Goal: Transaction & Acquisition: Download file/media

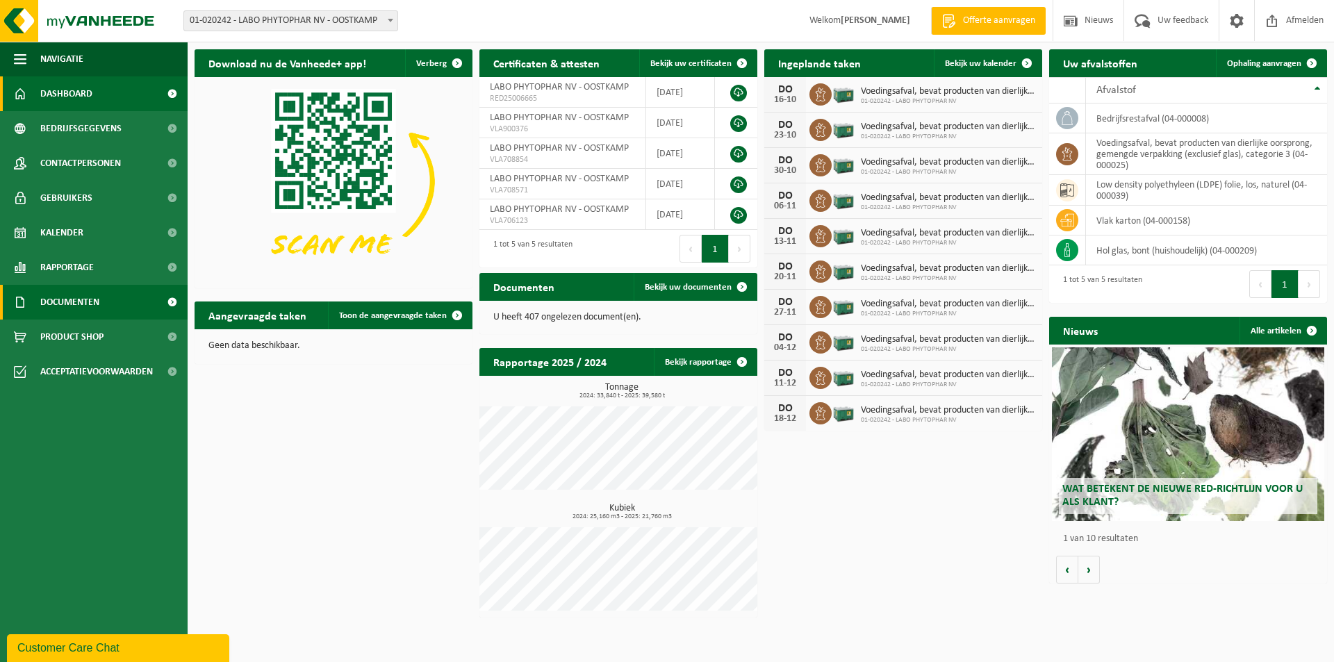
click at [81, 302] on span "Documenten" at bounding box center [69, 302] width 59 height 35
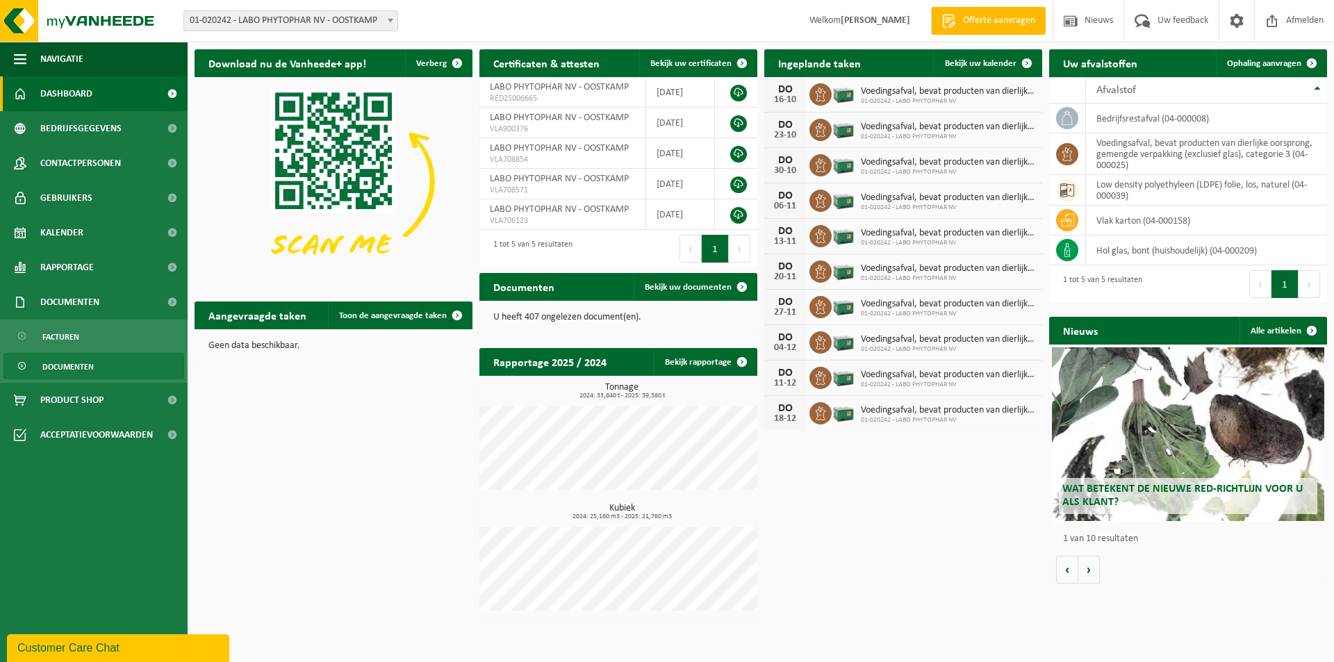
click at [71, 364] on span "Documenten" at bounding box center [67, 367] width 51 height 26
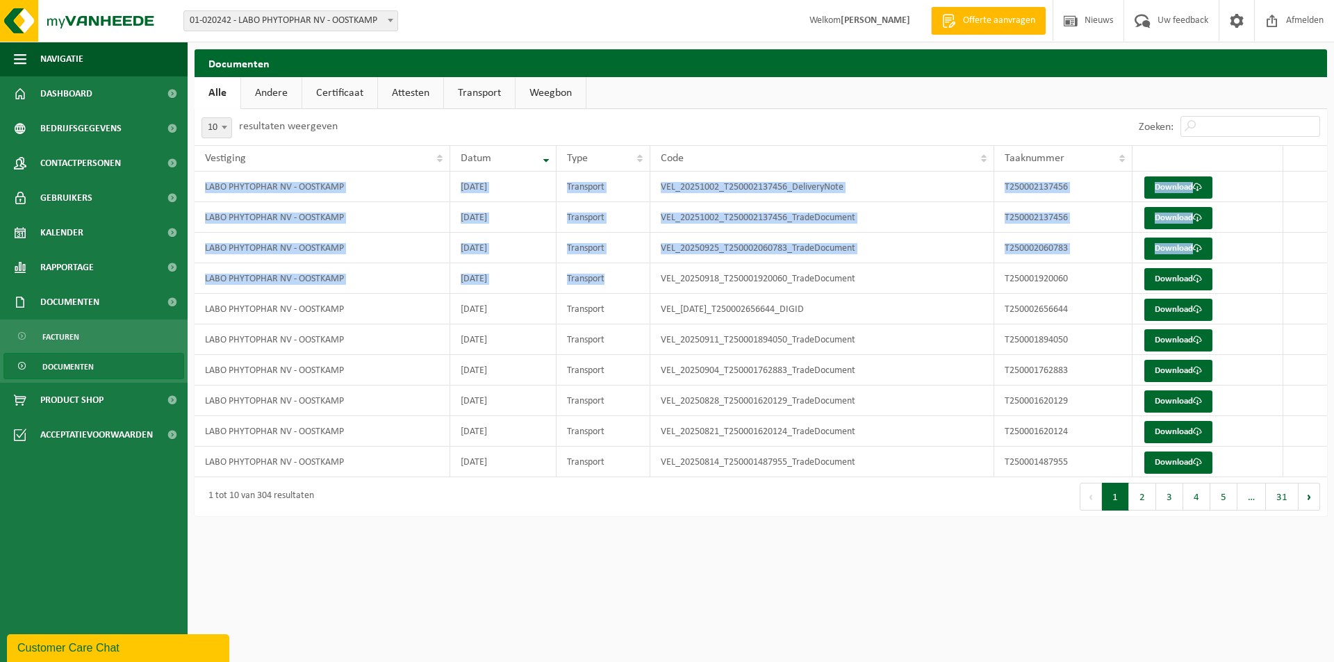
drag, startPoint x: 615, startPoint y: 280, endPoint x: 194, endPoint y: 186, distance: 431.6
click at [194, 186] on div "Documenten Even geduld. Door de grote hoeveelheid gegevens duurt het laden even…" at bounding box center [761, 286] width 1147 height 474
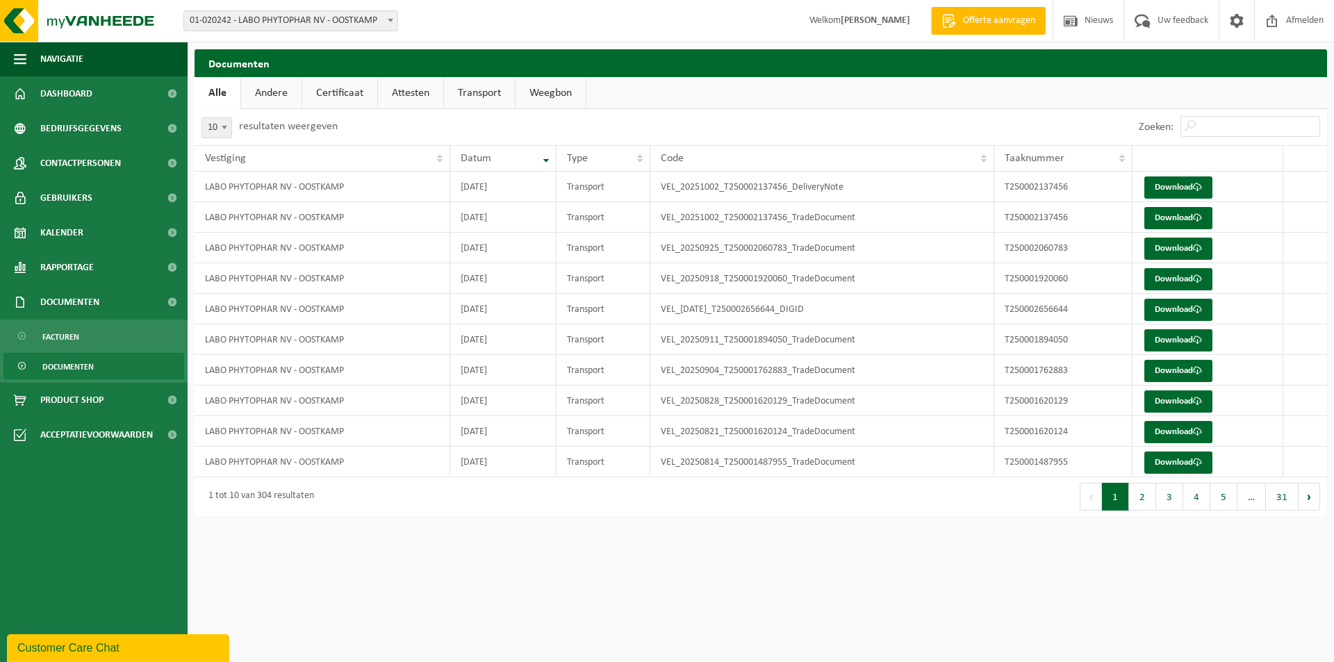
click at [814, 124] on div "Zoeken:" at bounding box center [1044, 127] width 566 height 36
click at [65, 360] on span "Documenten" at bounding box center [67, 367] width 51 height 26
click at [479, 89] on link "Transport" at bounding box center [479, 93] width 71 height 32
click at [550, 101] on link "Weegbon" at bounding box center [553, 93] width 70 height 32
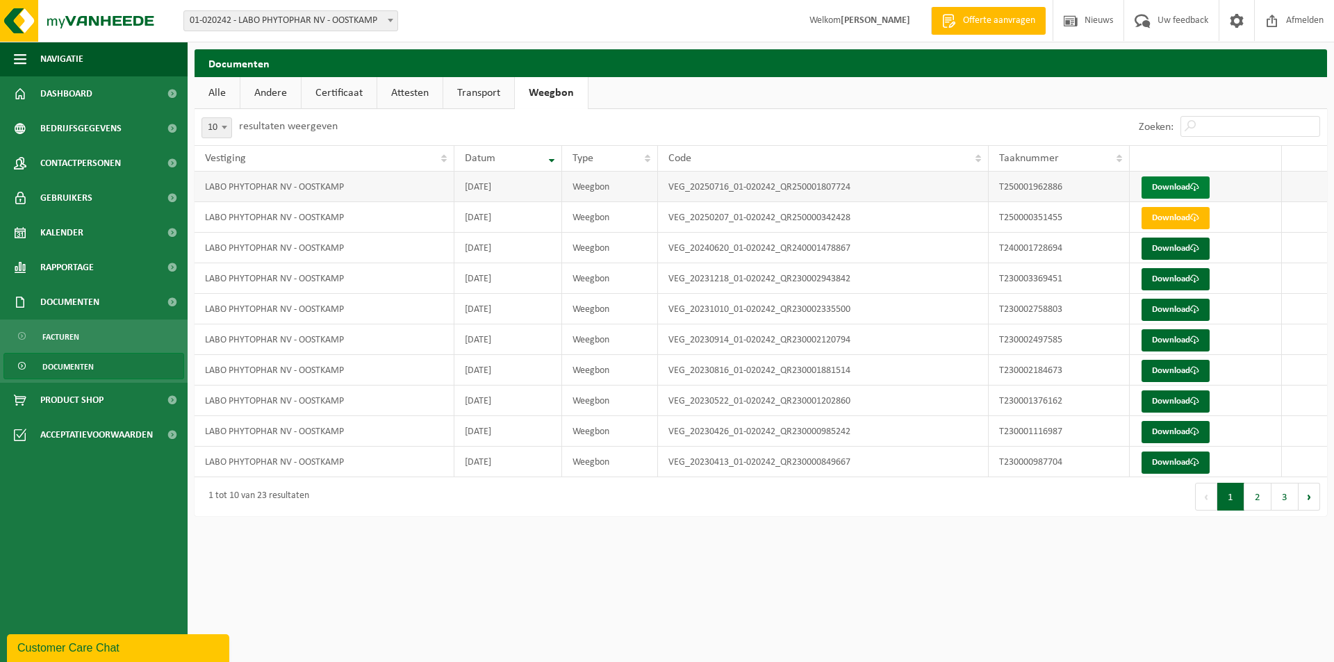
click at [1164, 197] on link "Download" at bounding box center [1176, 188] width 68 height 22
